Goal: Information Seeking & Learning: Check status

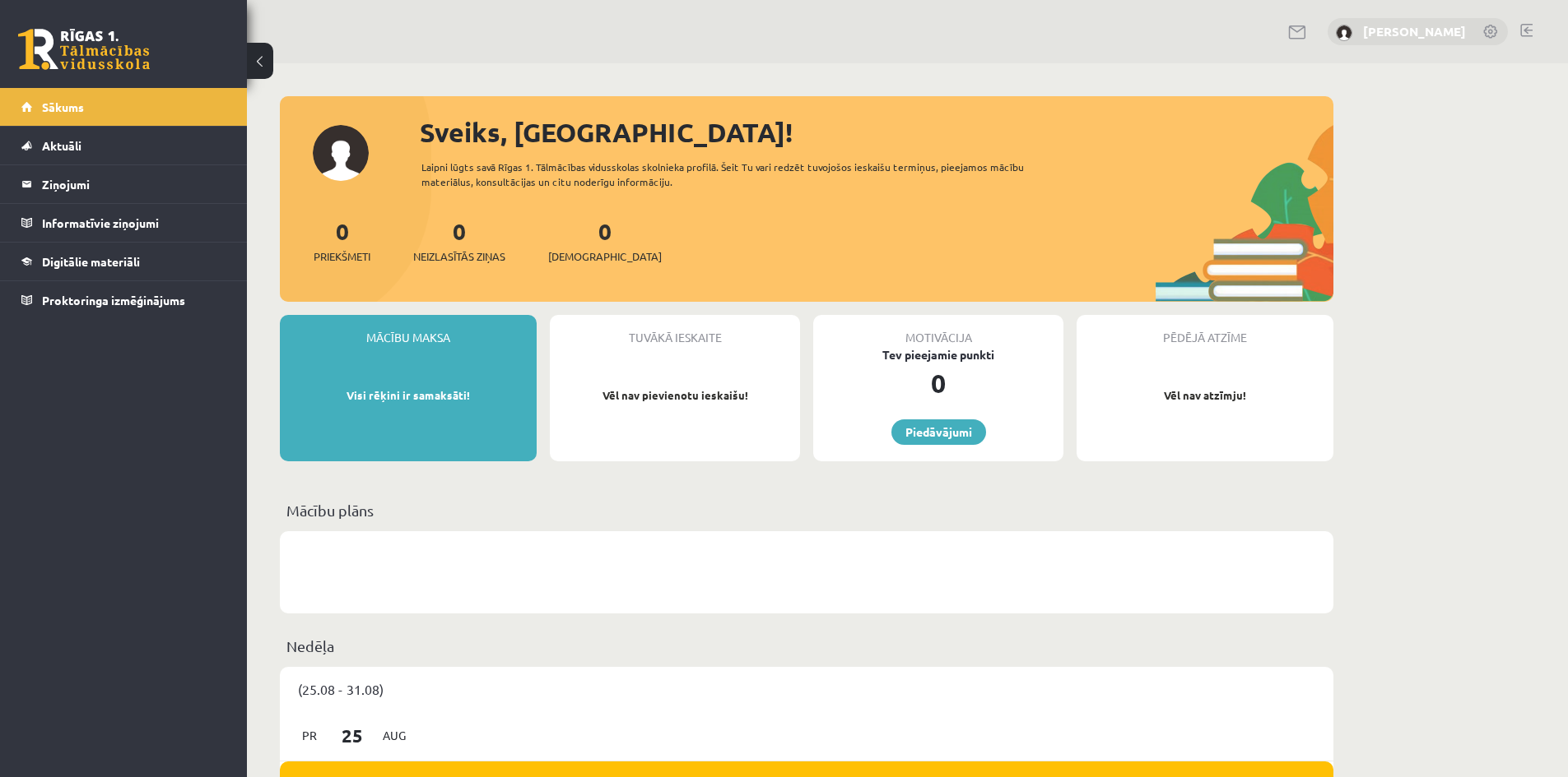
click at [1428, 34] on link "[PERSON_NAME]" at bounding box center [1414, 31] width 103 height 17
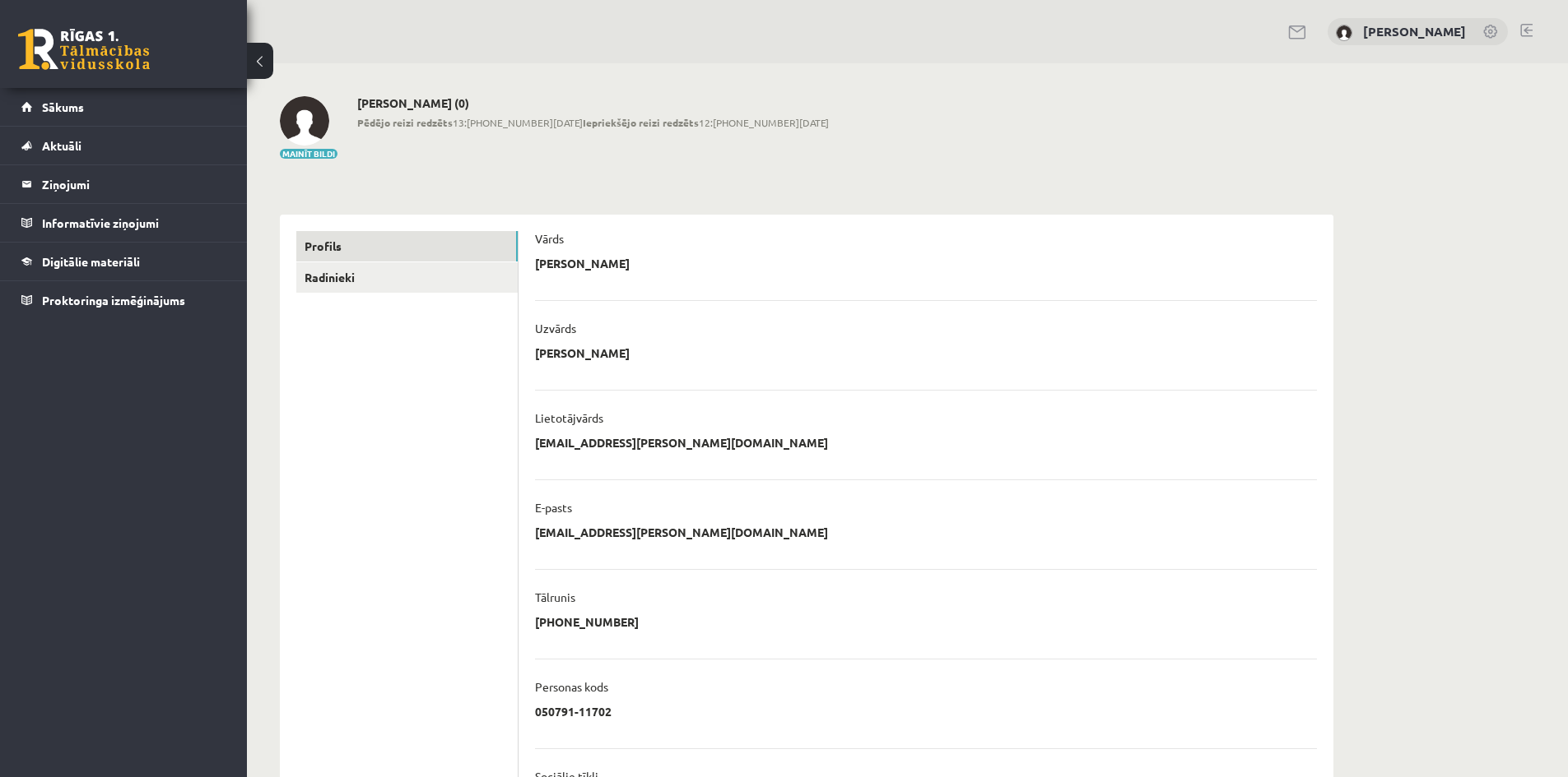
click at [1491, 30] on link at bounding box center [1491, 33] width 17 height 17
click at [1488, 35] on link at bounding box center [1491, 33] width 17 height 17
drag, startPoint x: 0, startPoint y: 0, endPoint x: 1486, endPoint y: 36, distance: 1486.4
click at [1486, 36] on link at bounding box center [1491, 33] width 17 height 17
click at [1484, 35] on link at bounding box center [1491, 33] width 17 height 17
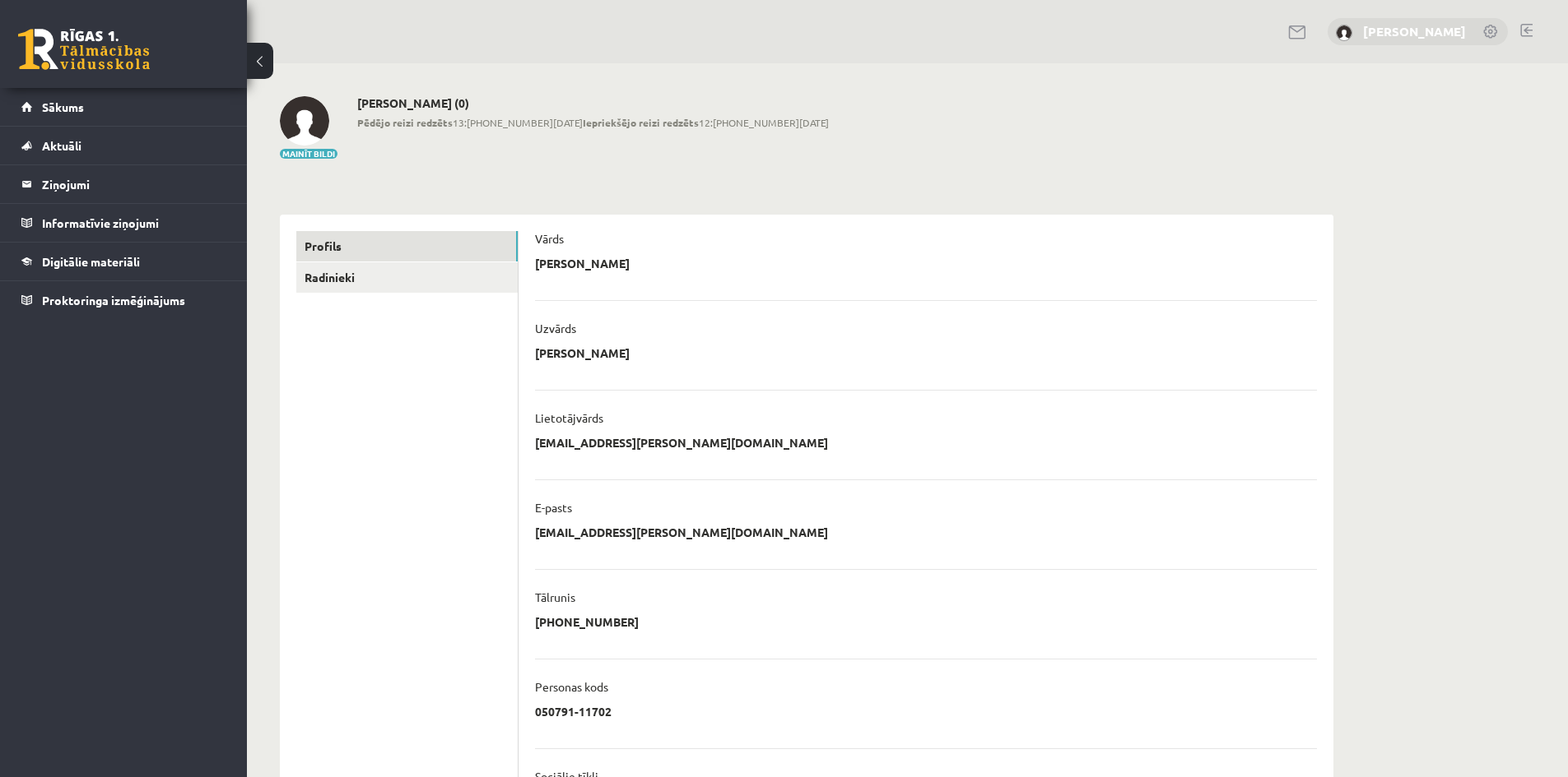
click at [1372, 37] on link "[PERSON_NAME]" at bounding box center [1414, 31] width 103 height 17
click at [1347, 36] on img at bounding box center [1344, 33] width 17 height 17
click at [48, 102] on span "Sākums" at bounding box center [63, 107] width 42 height 15
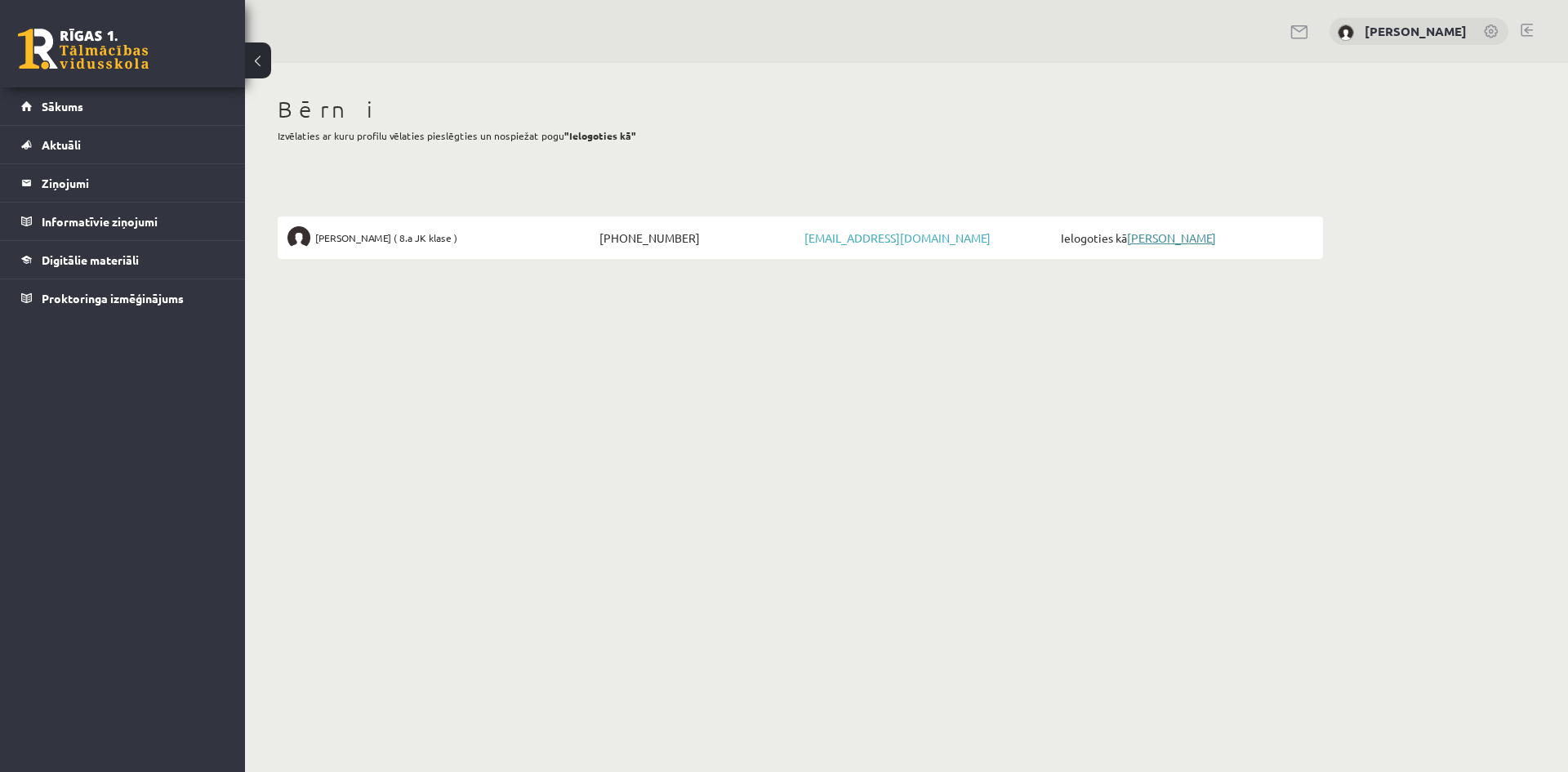
click at [1163, 239] on link "Ralfs Jēkabsons" at bounding box center [1171, 238] width 89 height 15
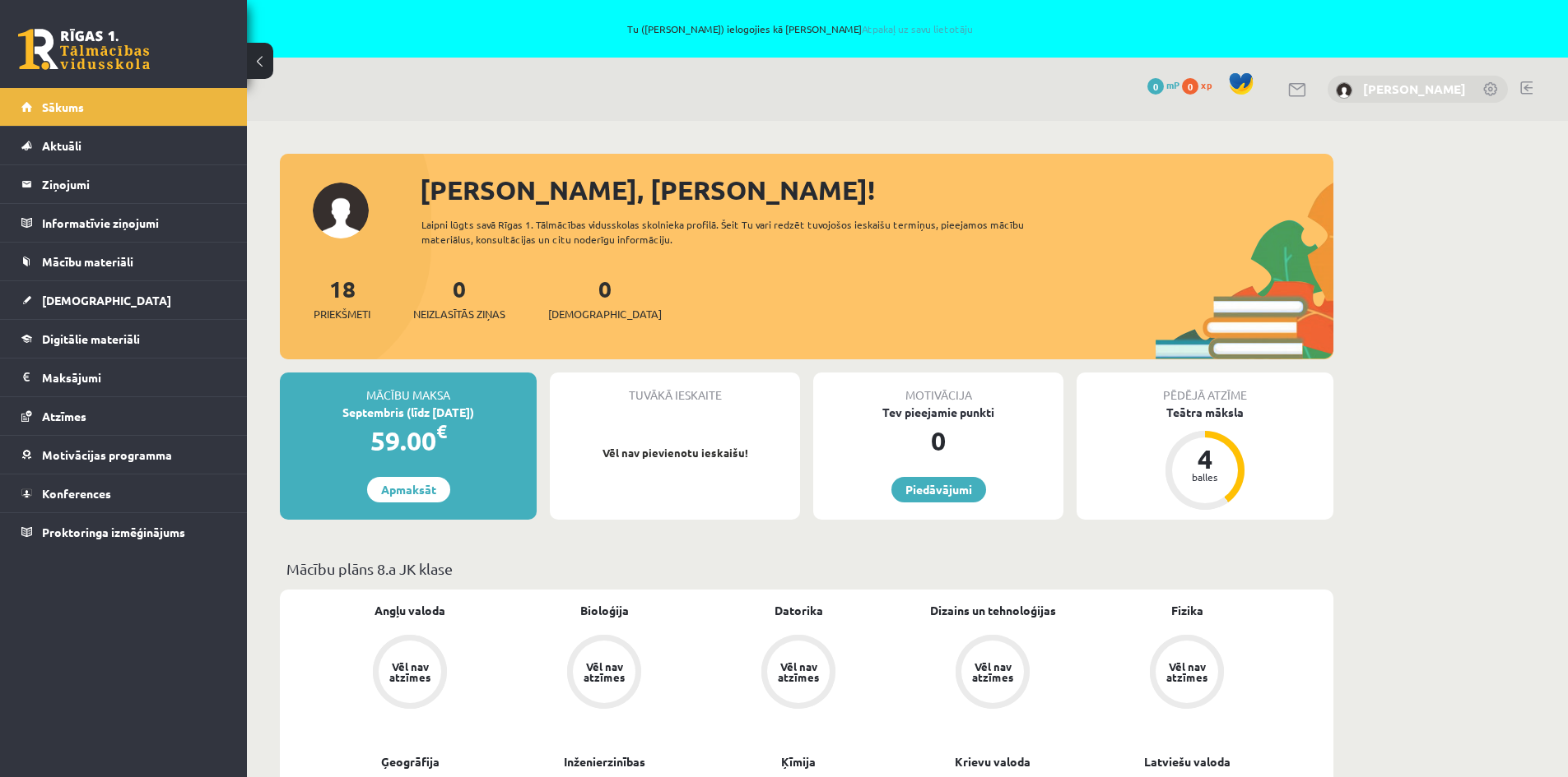
click at [1409, 89] on link "[PERSON_NAME]" at bounding box center [1414, 89] width 103 height 17
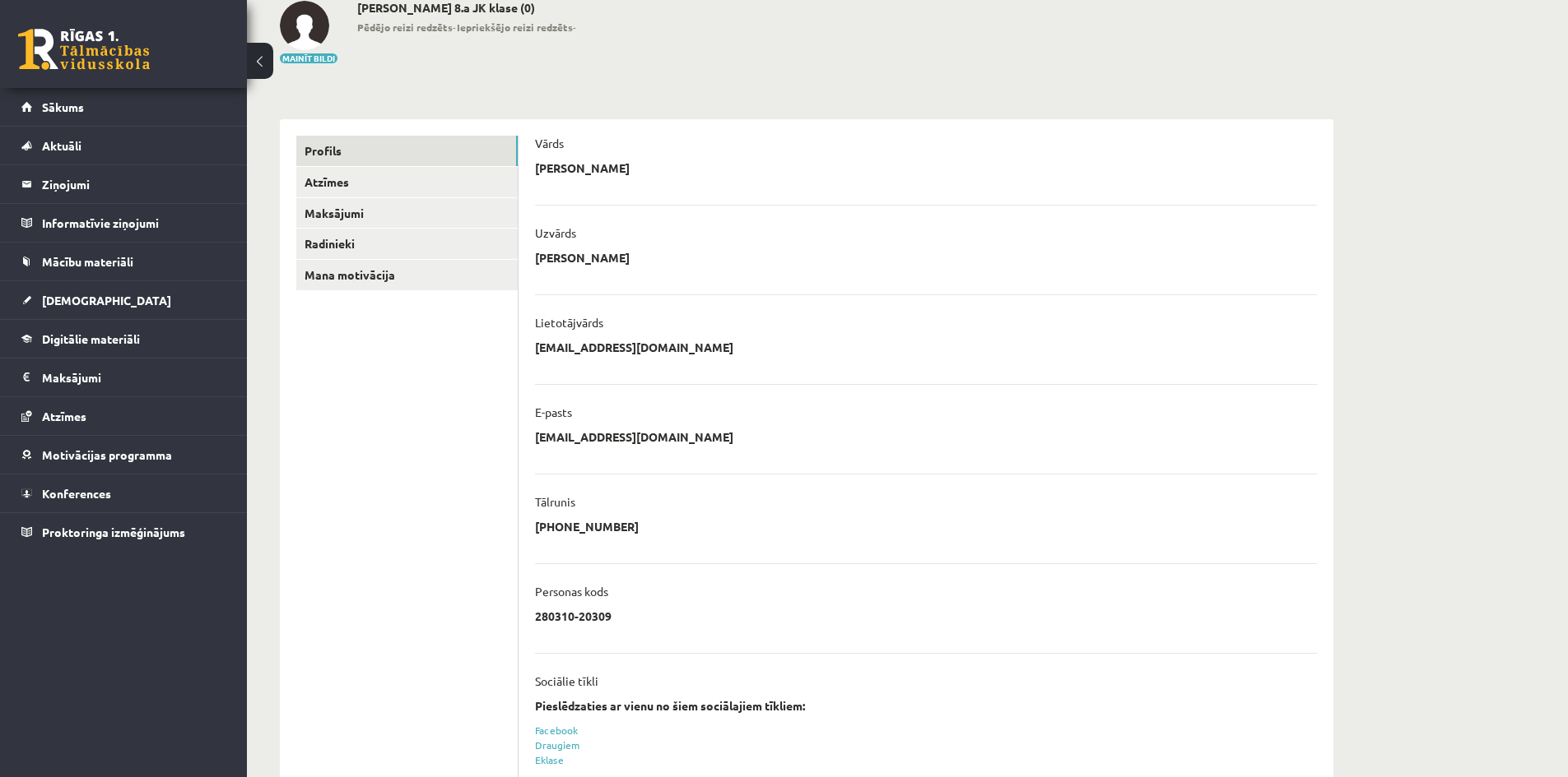
scroll to position [117, 0]
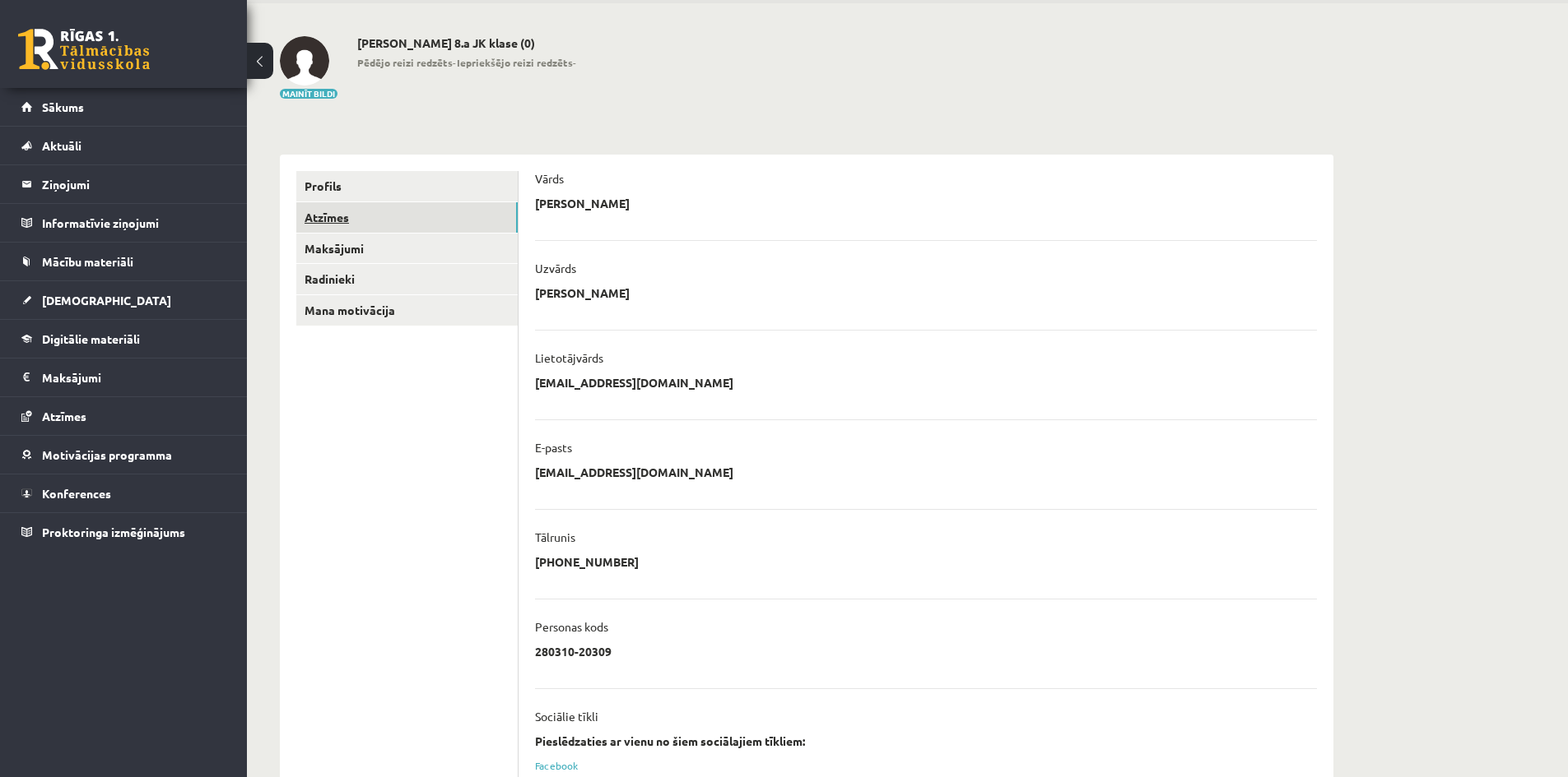
click at [457, 210] on link "Atzīmes" at bounding box center [407, 217] width 222 height 31
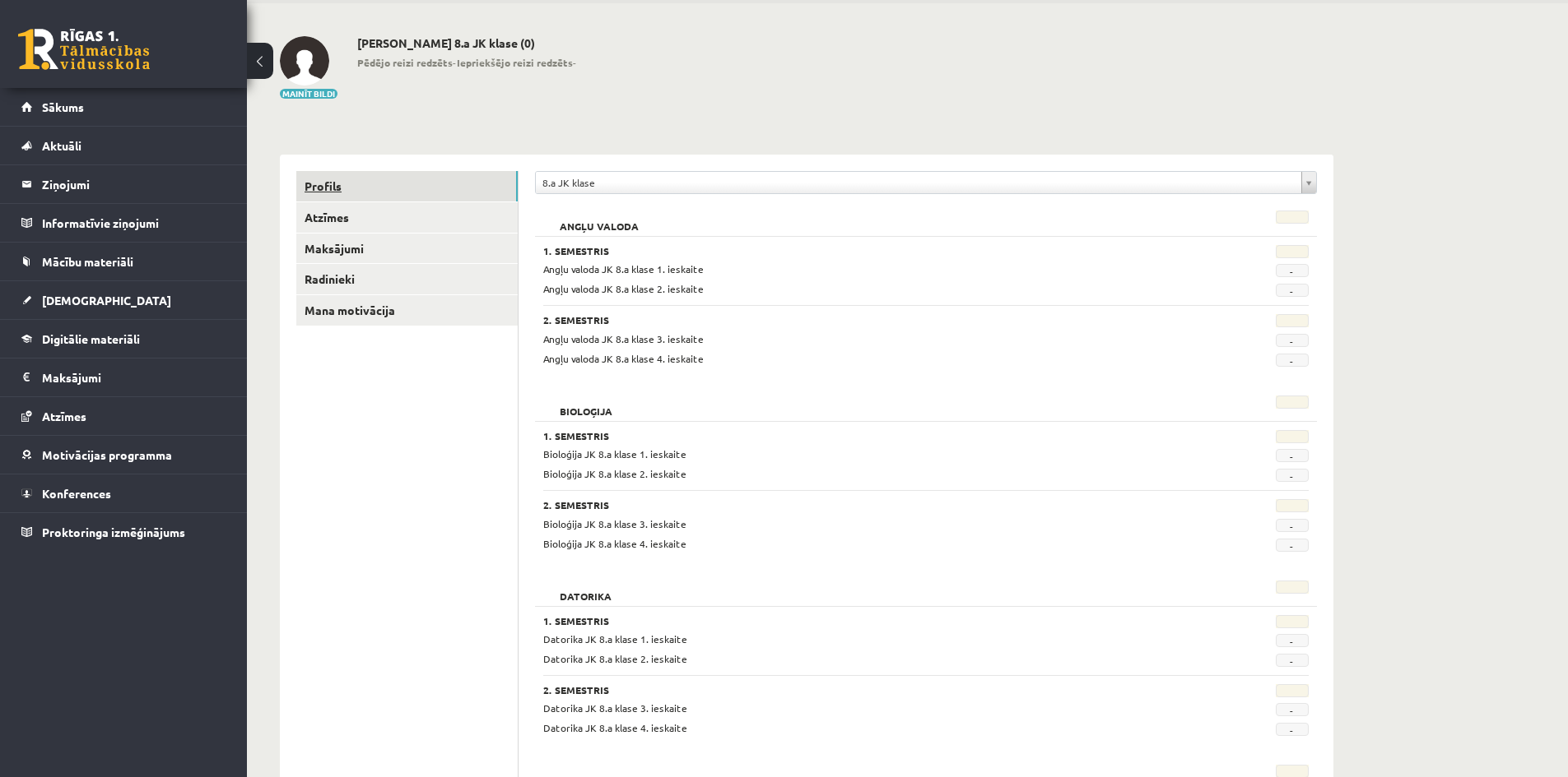
click at [437, 193] on link "Profils" at bounding box center [407, 186] width 222 height 31
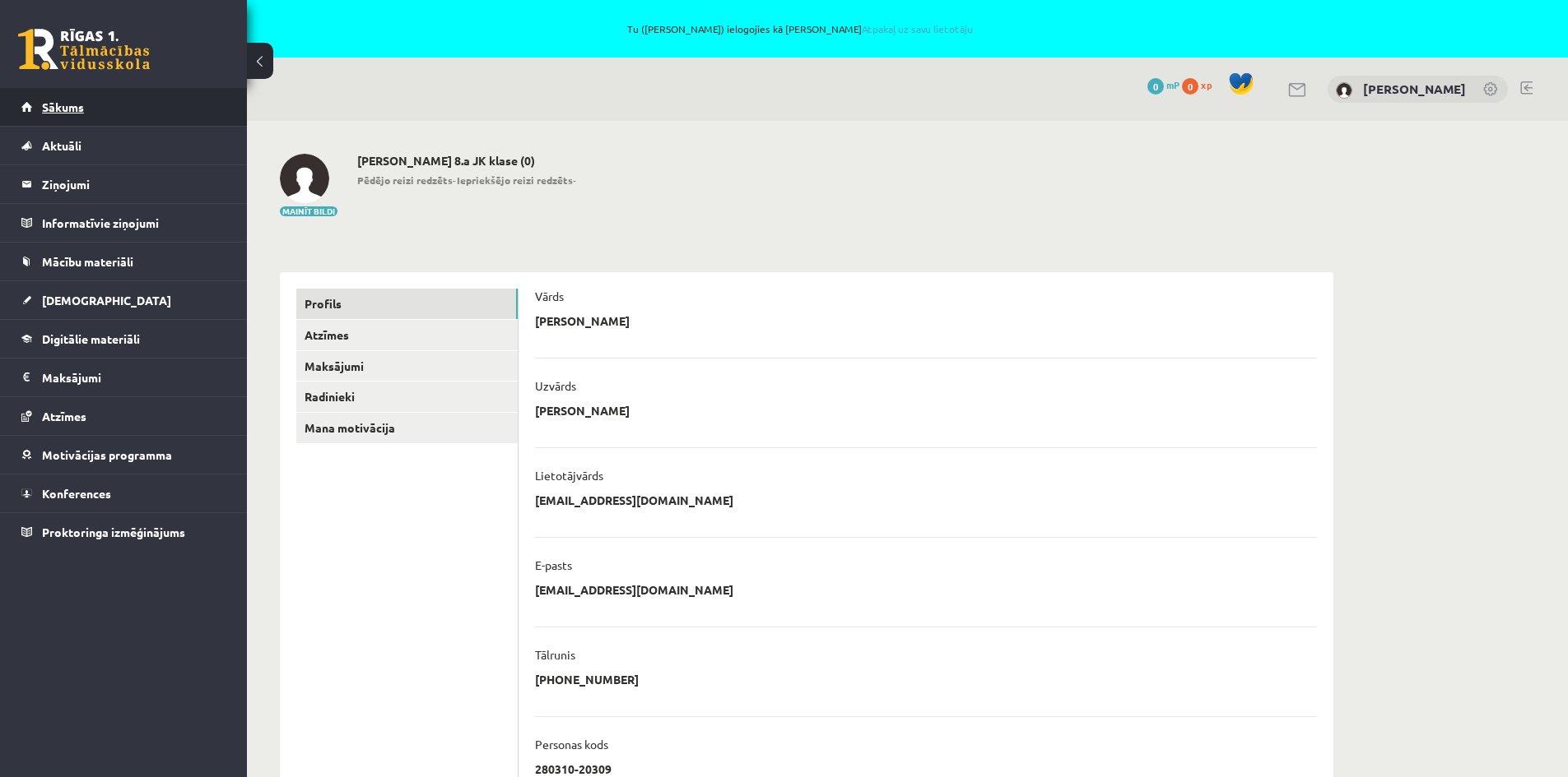
click at [96, 112] on link "Sākums" at bounding box center [124, 107] width 205 height 38
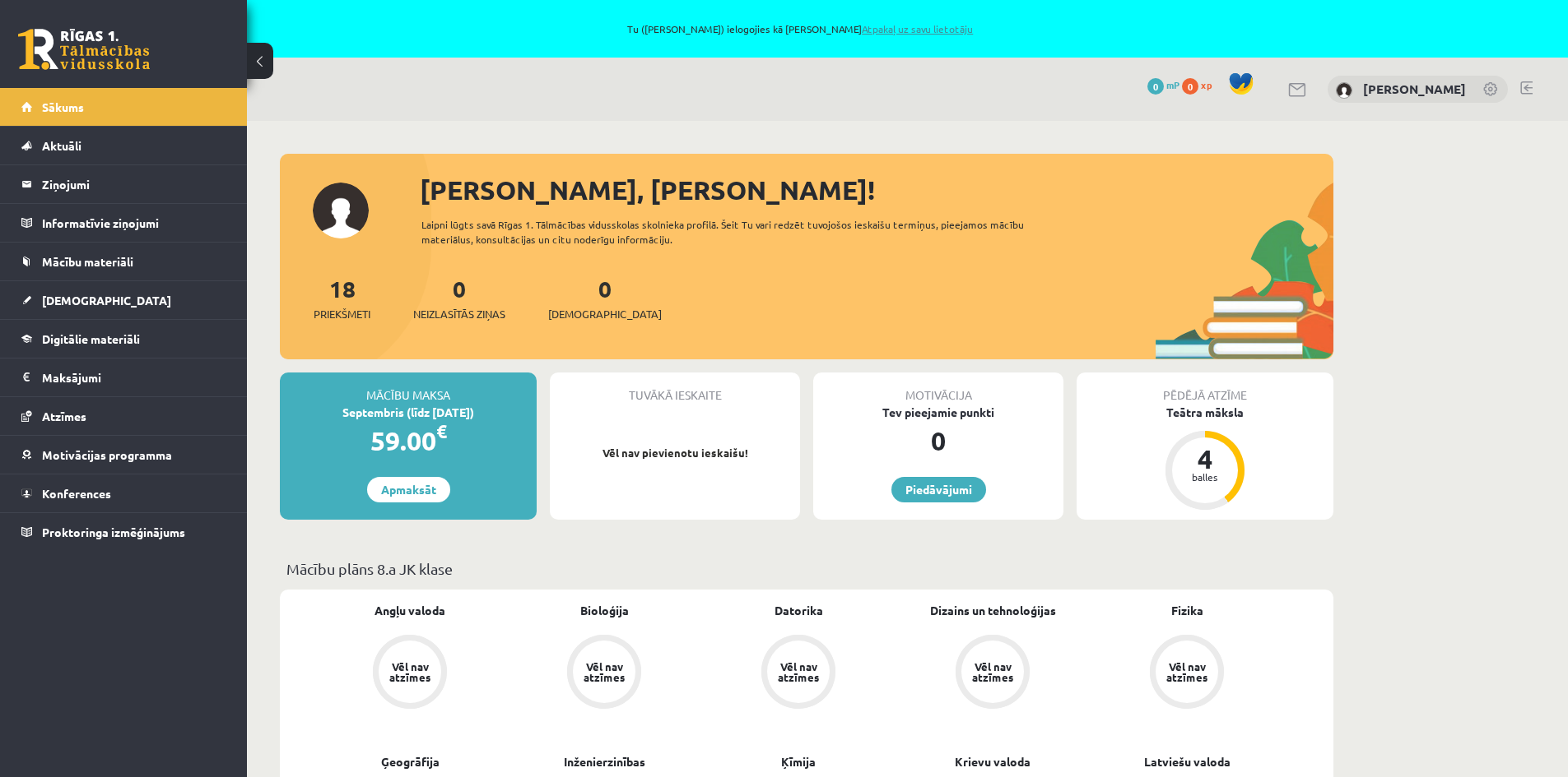
click at [919, 29] on link "Atpakaļ uz savu lietotāju" at bounding box center [917, 29] width 111 height 13
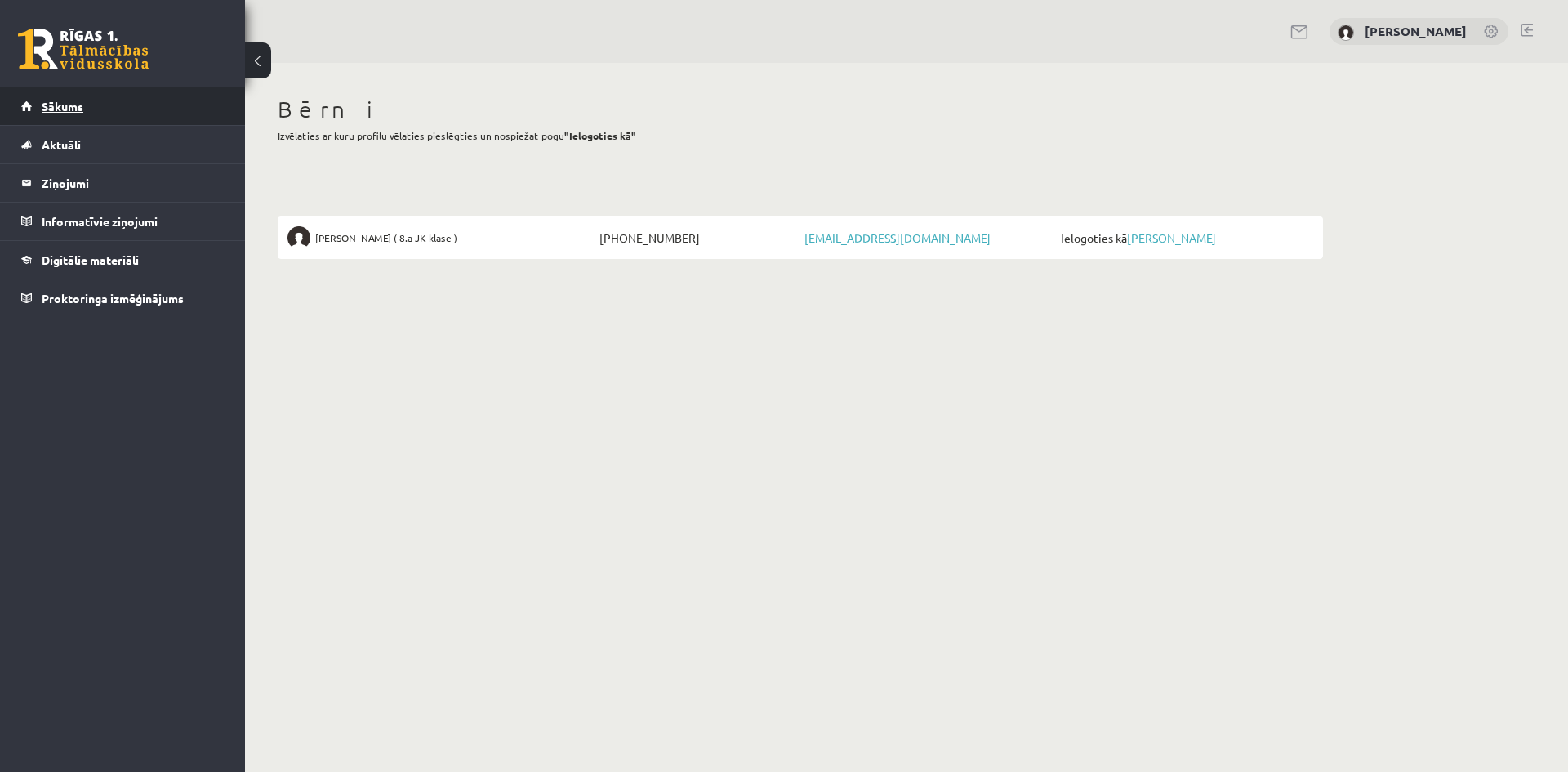
click at [110, 100] on link "Sākums" at bounding box center [123, 106] width 204 height 38
click at [1434, 25] on link "[PERSON_NAME]" at bounding box center [1416, 31] width 102 height 16
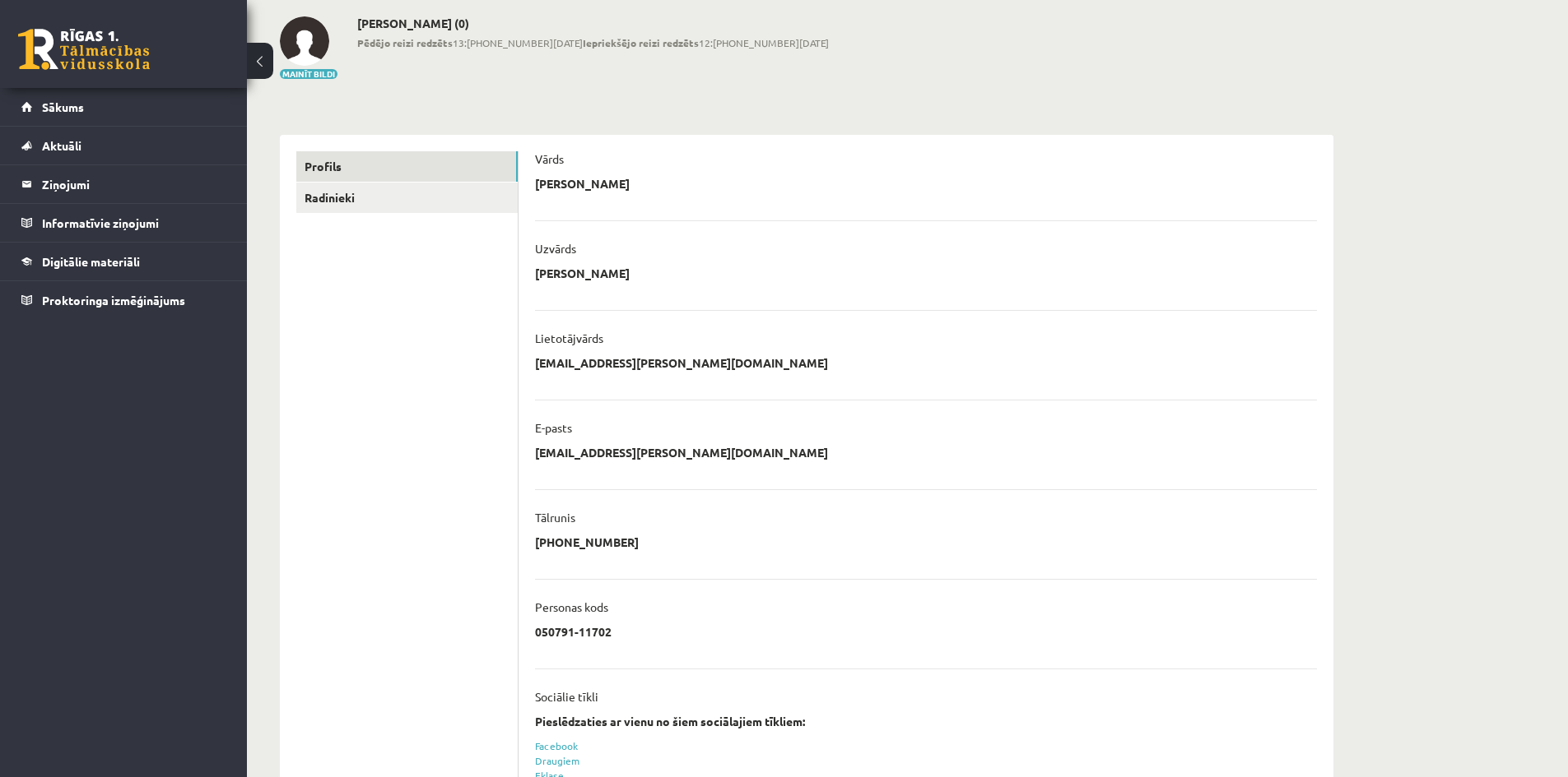
scroll to position [83, 0]
click at [382, 186] on link "Radinieki" at bounding box center [407, 195] width 222 height 31
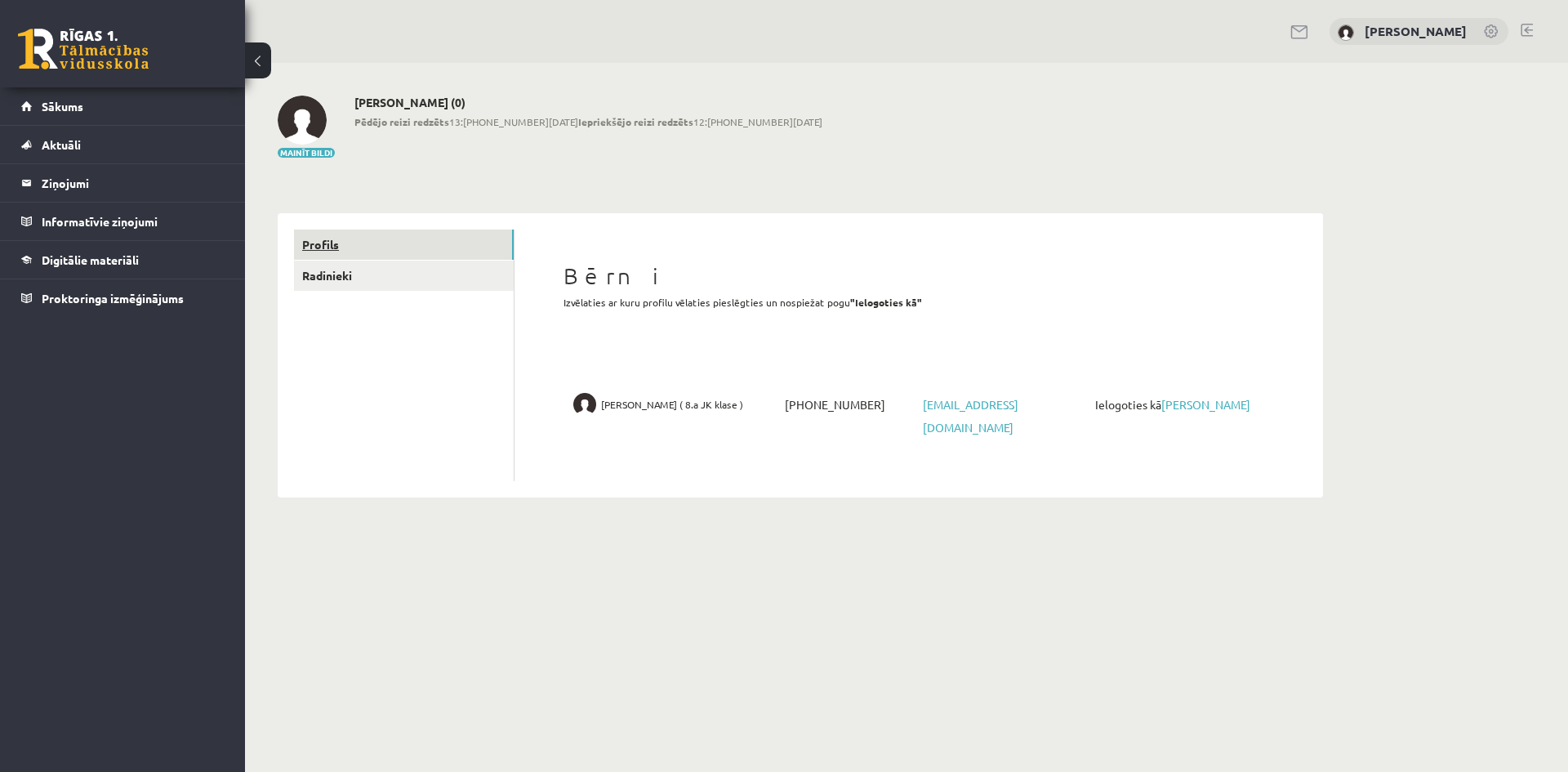
click at [373, 242] on link "Profils" at bounding box center [404, 245] width 220 height 30
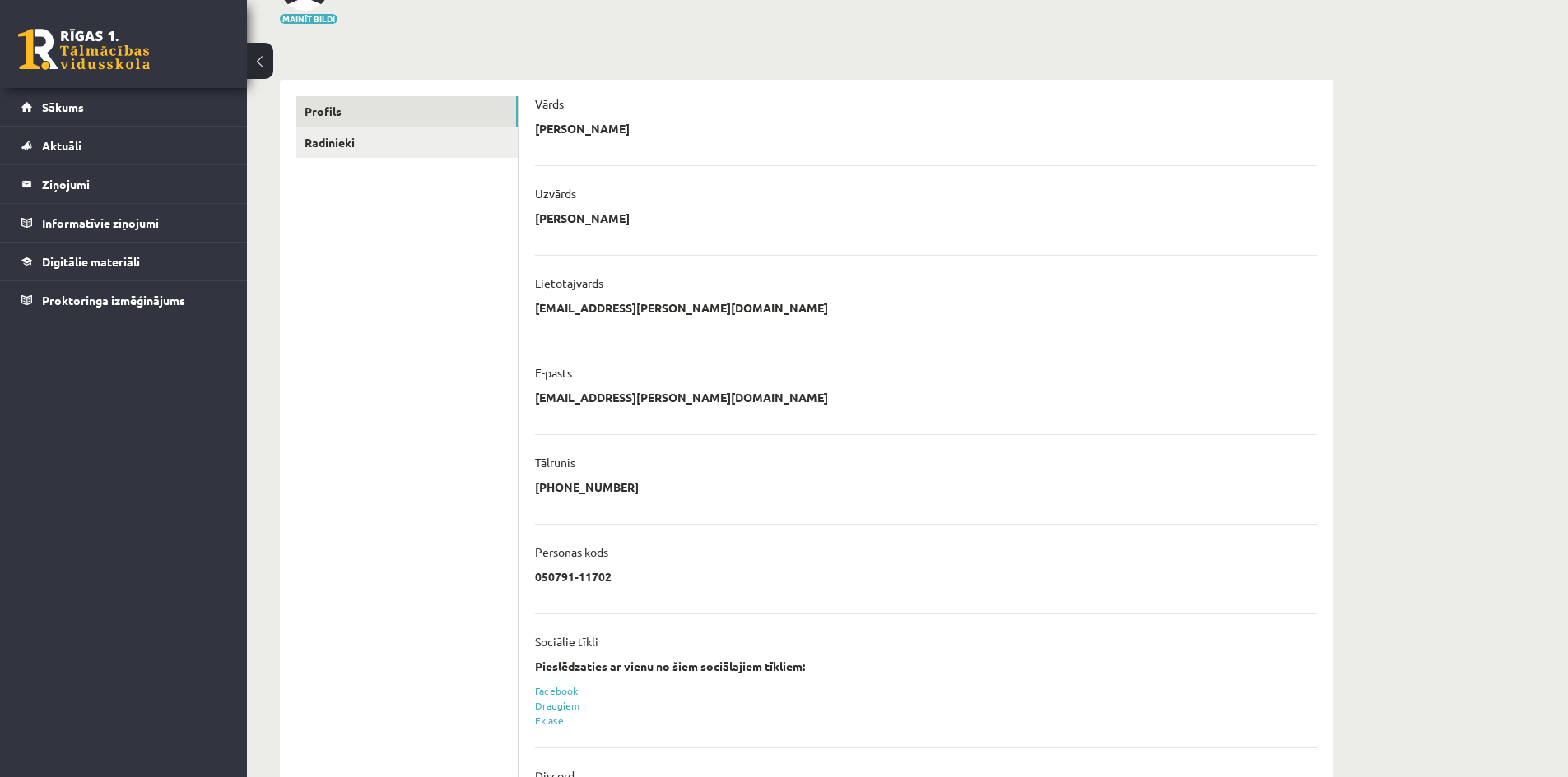
scroll to position [132, 0]
